Goal: Register for event/course: Sign up to attend an event or enroll in a course

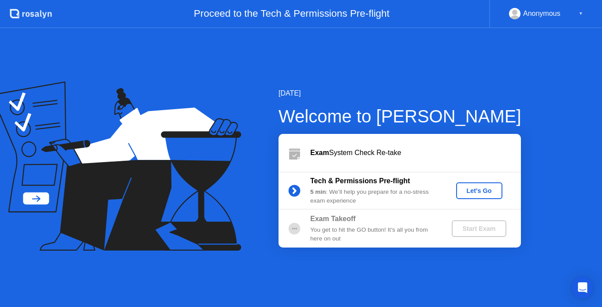
click at [481, 197] on button "Let's Go" at bounding box center [479, 190] width 46 height 17
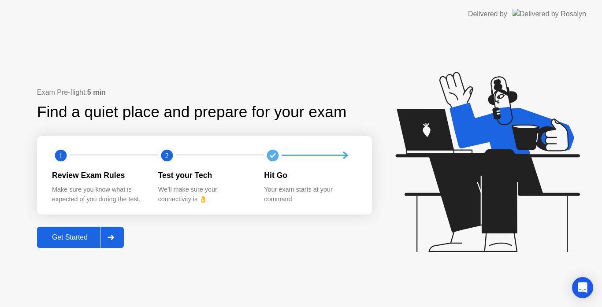
click at [47, 232] on button "Get Started" at bounding box center [80, 237] width 87 height 21
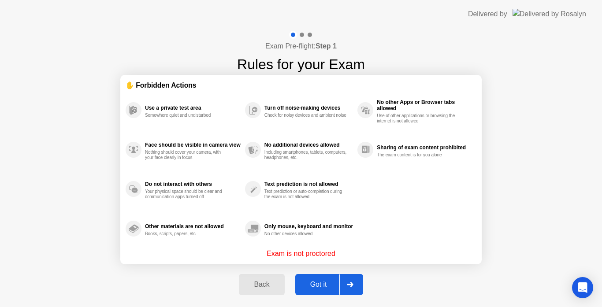
click at [323, 276] on button "Got it" at bounding box center [329, 284] width 68 height 21
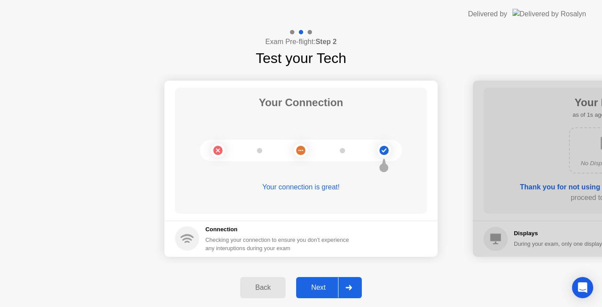
click at [320, 288] on div "Next" at bounding box center [318, 288] width 39 height 8
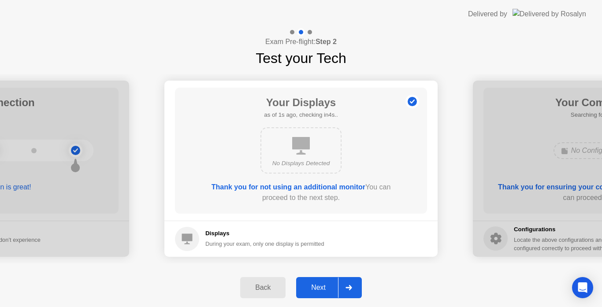
click at [320, 288] on div "Next" at bounding box center [318, 288] width 39 height 8
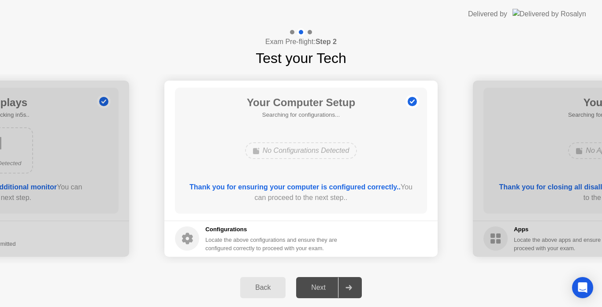
click at [320, 288] on div "Next" at bounding box center [318, 288] width 39 height 8
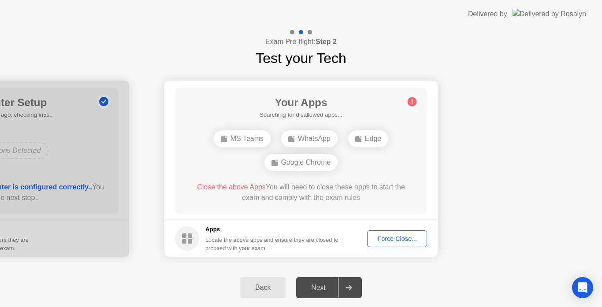
click at [392, 242] on div "Force Close..." at bounding box center [397, 238] width 54 height 7
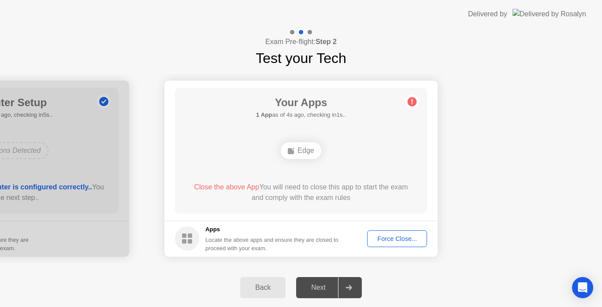
click at [401, 244] on button "Force Close..." at bounding box center [397, 238] width 60 height 17
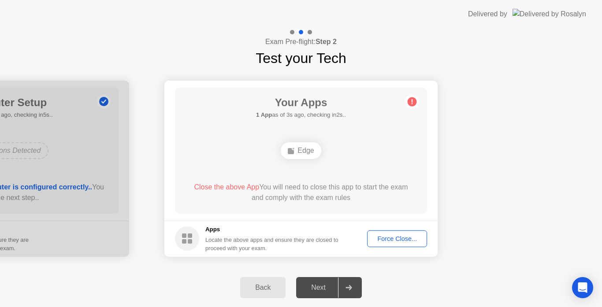
click at [403, 235] on div "Force Close..." at bounding box center [397, 238] width 54 height 7
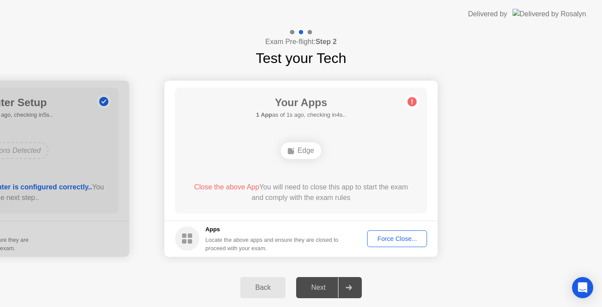
click at [412, 238] on div "Force Close..." at bounding box center [397, 238] width 54 height 7
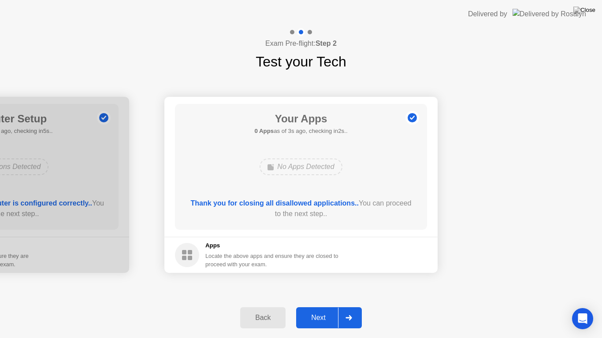
click at [306, 307] on div "Next" at bounding box center [318, 318] width 39 height 8
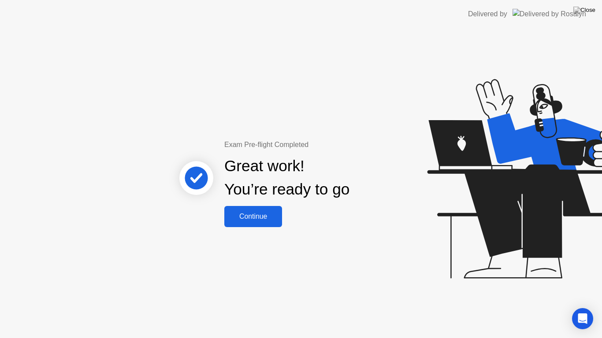
click at [241, 221] on div "Continue" at bounding box center [253, 217] width 52 height 8
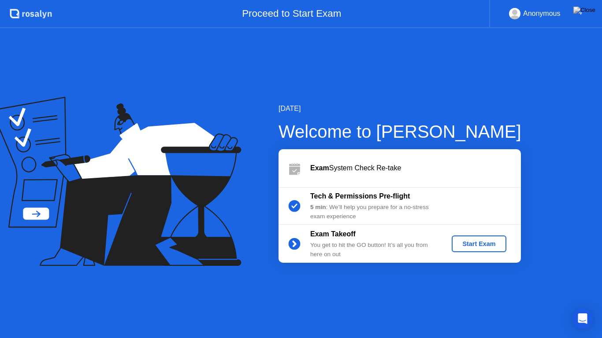
click at [482, 250] on button "Start Exam" at bounding box center [479, 244] width 54 height 17
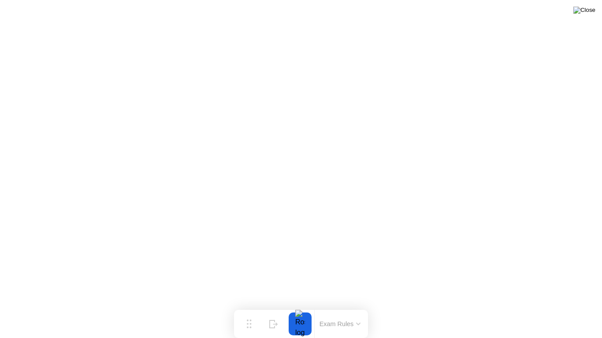
click at [591, 9] on img at bounding box center [584, 10] width 22 height 7
